Goal: Register for event/course

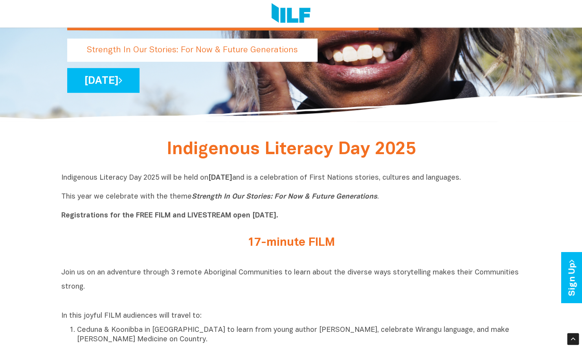
scroll to position [115, 0]
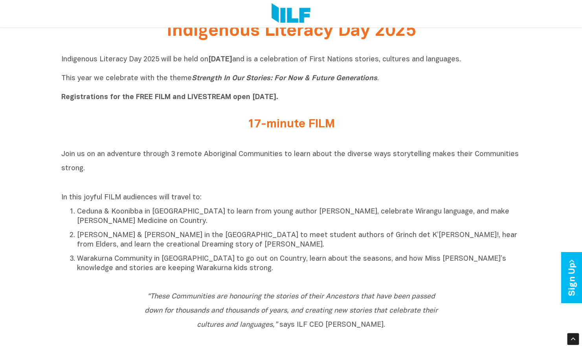
drag, startPoint x: 291, startPoint y: 97, endPoint x: 231, endPoint y: 99, distance: 59.8
click at [231, 99] on b "Registrations for the FREE FILM and LIVESTREAM open [DATE]." at bounding box center [169, 97] width 217 height 7
copy b "open 16 July 2025"
click at [354, 161] on h2 "Join us on an adventure through 3 remote Aboriginal Communities to learn about …" at bounding box center [291, 168] width 460 height 42
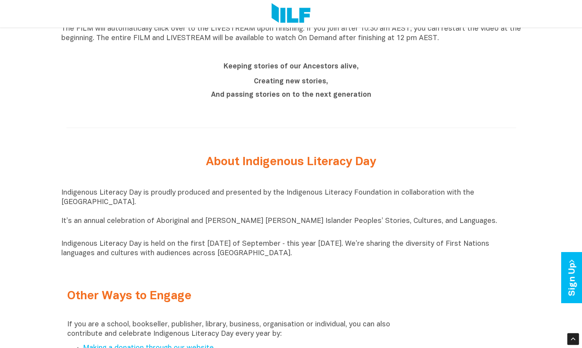
scroll to position [771, 0]
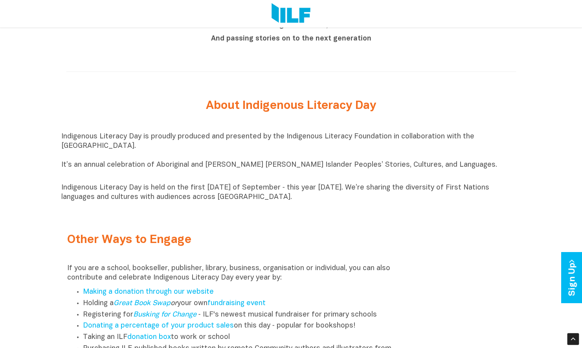
click at [478, 169] on p "Indigenous Literacy Day is proudly produced and presented by the Indigenous Lit…" at bounding box center [291, 155] width 460 height 47
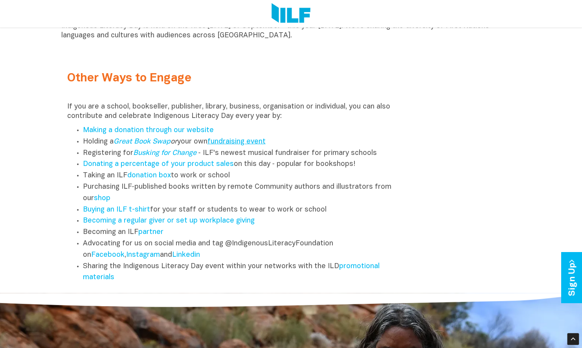
scroll to position [928, 0]
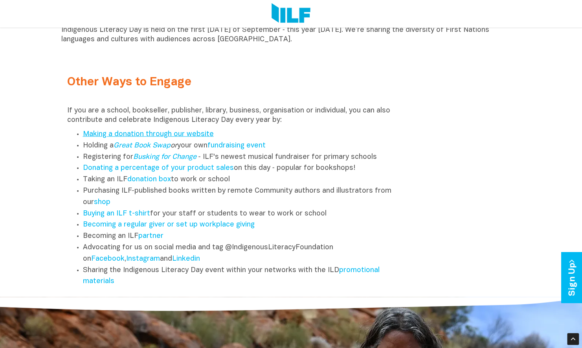
click at [179, 138] on link "Making a donation through our website" at bounding box center [148, 134] width 131 height 7
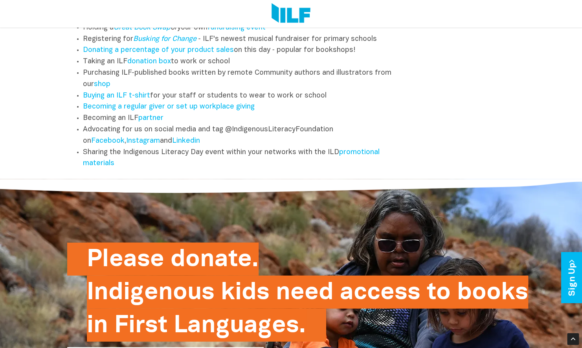
scroll to position [1203, 0]
